Goal: Browse casually: Explore the website without a specific task or goal

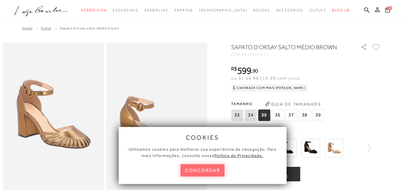
click at [203, 171] on button "concordar" at bounding box center [202, 170] width 44 height 12
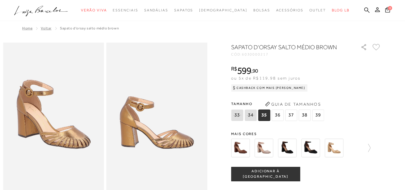
click at [240, 149] on img at bounding box center [240, 147] width 19 height 19
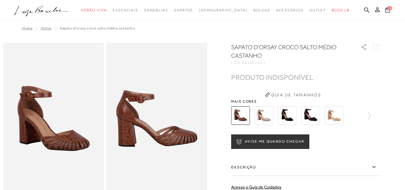
click at [267, 117] on img at bounding box center [263, 115] width 19 height 19
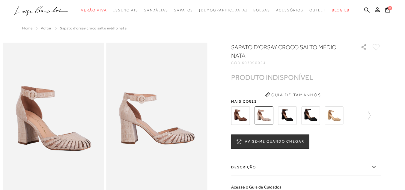
click at [295, 119] on img at bounding box center [287, 115] width 19 height 19
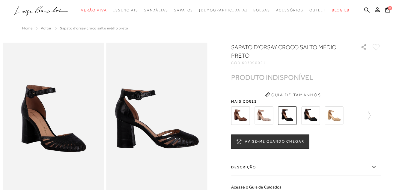
click at [318, 116] on img at bounding box center [310, 115] width 19 height 19
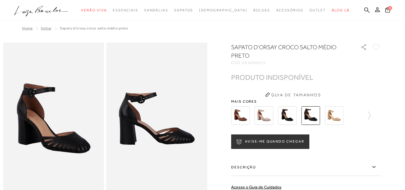
click at [337, 117] on img at bounding box center [334, 115] width 19 height 19
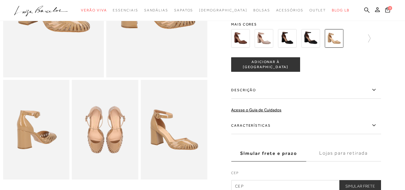
scroll to position [30, 0]
